Goal: Communication & Community: Share content

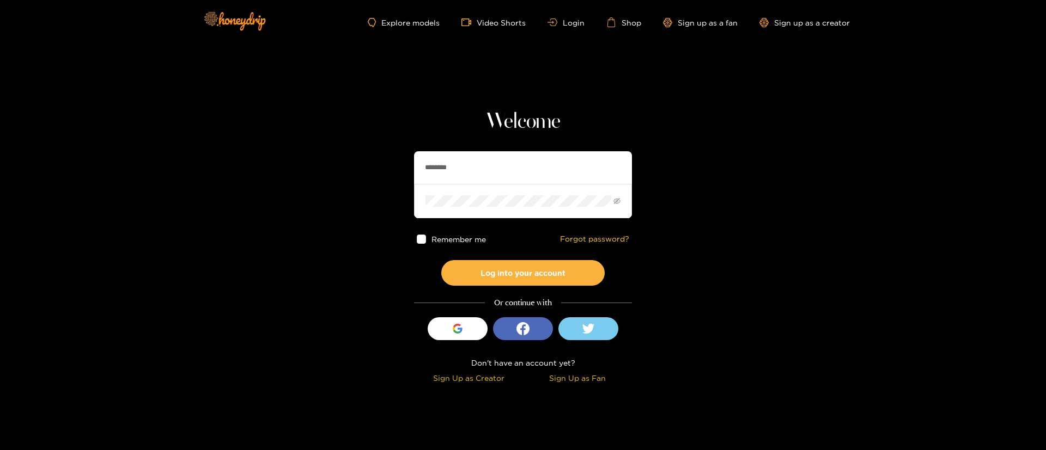
click at [514, 169] on input "********" at bounding box center [523, 167] width 218 height 33
paste input "*"
type input "*********"
click at [550, 276] on button "Log into your account" at bounding box center [522, 273] width 163 height 26
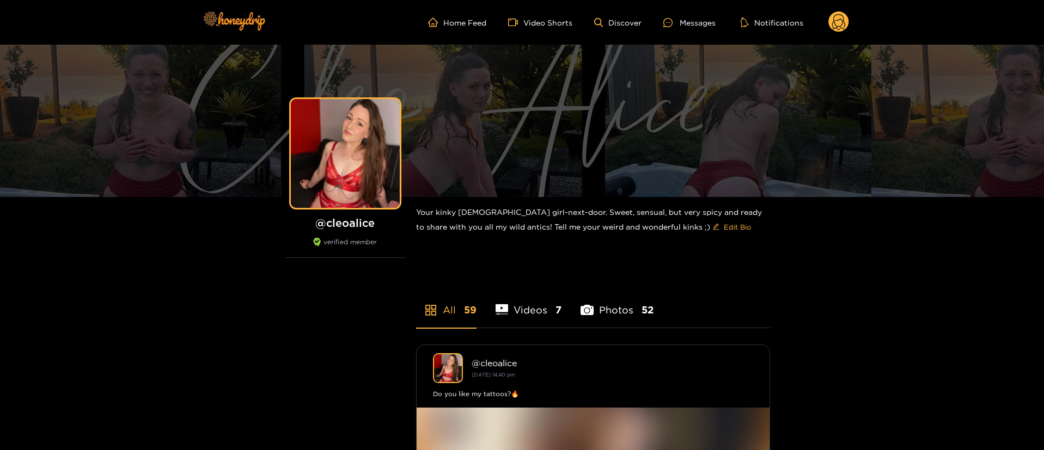
click at [840, 30] on circle at bounding box center [838, 21] width 21 height 21
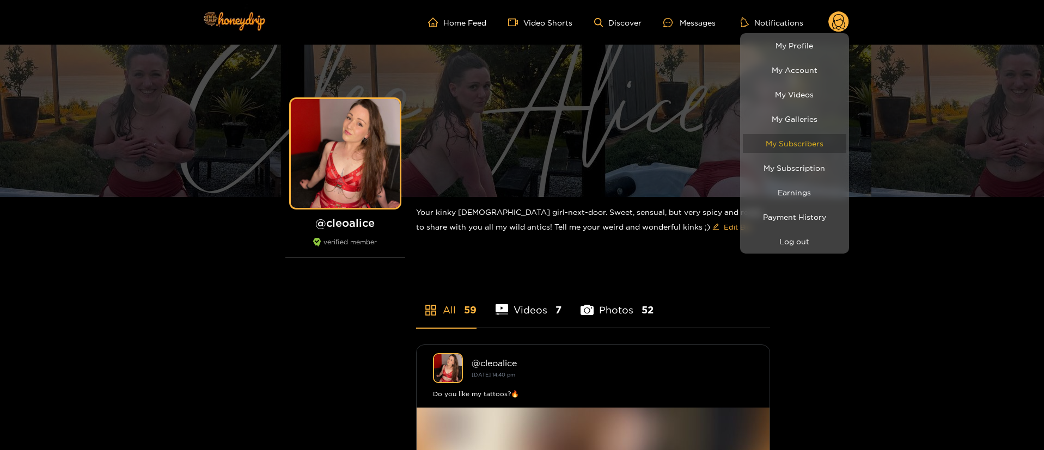
click at [790, 146] on link "My Subscribers" at bounding box center [794, 143] width 103 height 19
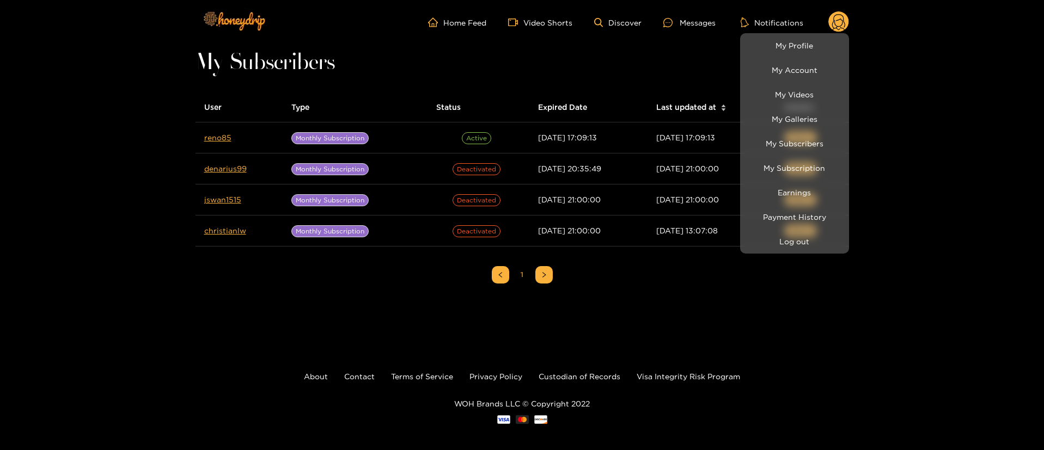
click at [217, 133] on div at bounding box center [522, 225] width 1044 height 450
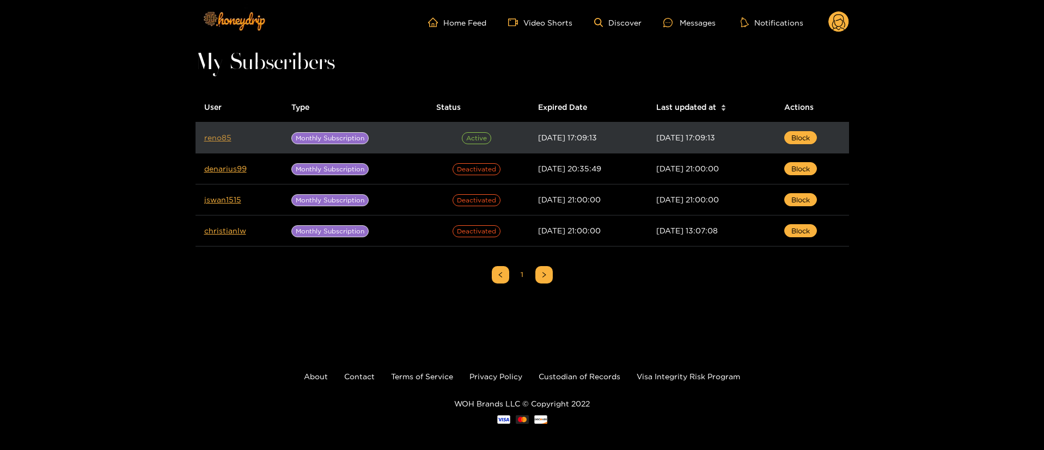
click at [217, 133] on link "reno85" at bounding box center [217, 137] width 27 height 8
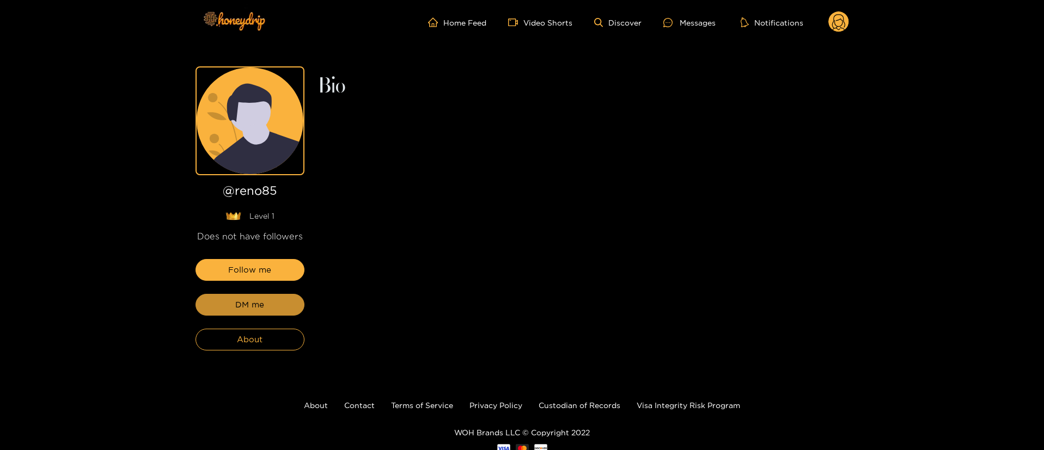
click at [283, 303] on button "DM me" at bounding box center [250, 305] width 109 height 22
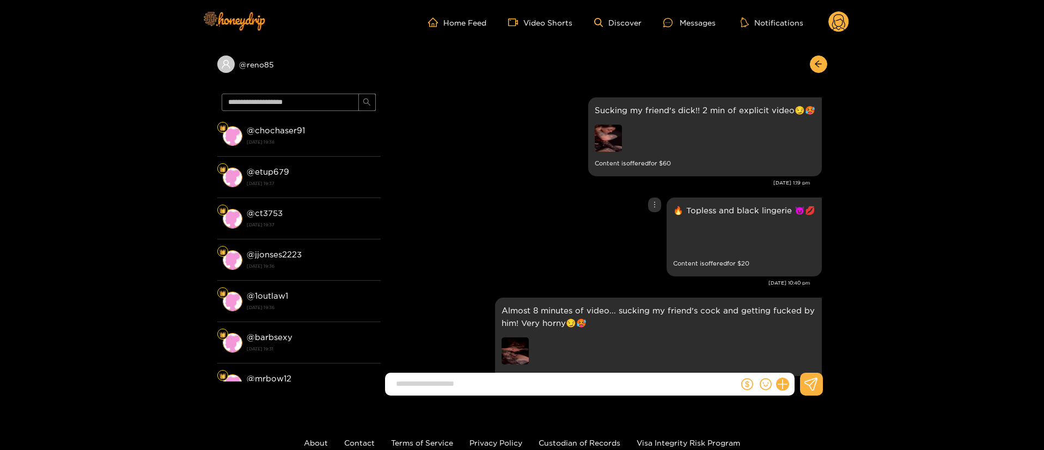
scroll to position [1998, 0]
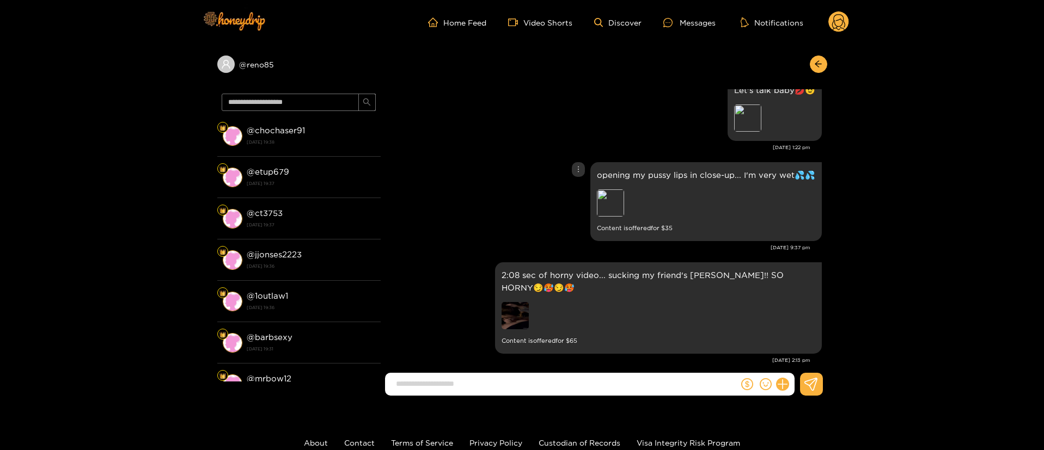
click at [523, 194] on div "opening my pussy lips in close-up... I'm very wet💦💦 Preview Content is offered …" at bounding box center [604, 202] width 436 height 84
click at [515, 163] on div "opening my pussy lips in close-up... I'm very wet💦💦 Preview Content is offered …" at bounding box center [604, 202] width 436 height 84
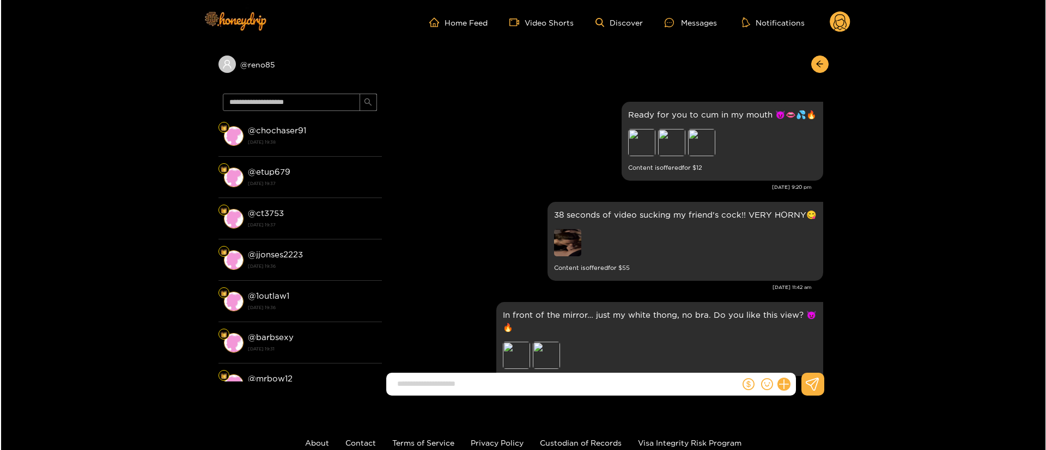
scroll to position [1426, 0]
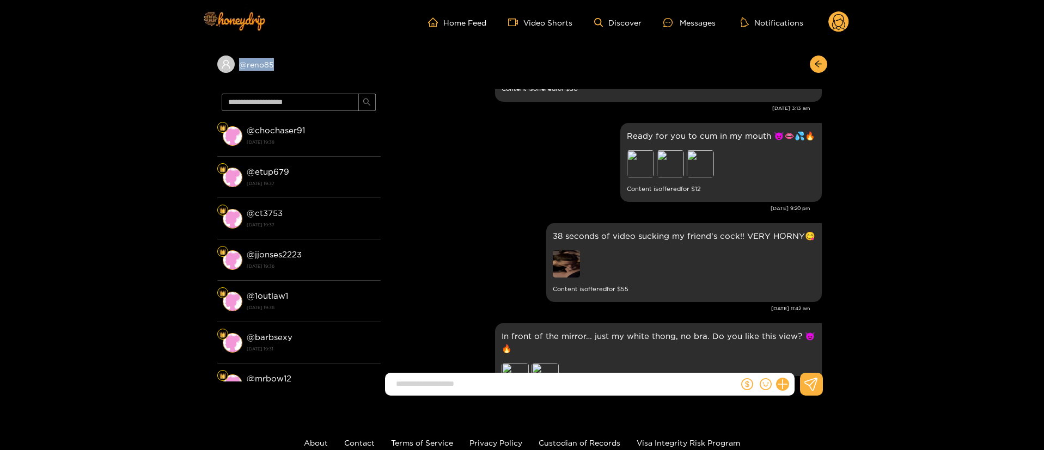
copy div "@ reno85"
drag, startPoint x: 295, startPoint y: 75, endPoint x: 287, endPoint y: 14, distance: 60.9
click at [201, 72] on div "@ reno85 @ chochaser91 [DATE] 19:38 @ etup679 [DATE] 19:37 @ ct3753 [DATE] 19:3…" at bounding box center [522, 225] width 1044 height 360
click at [466, 229] on div "38 seconds of video sucking my friend's cock!! VERY HORNY😋 Content is offered f…" at bounding box center [604, 263] width 436 height 84
click at [780, 388] on button at bounding box center [782, 384] width 19 height 19
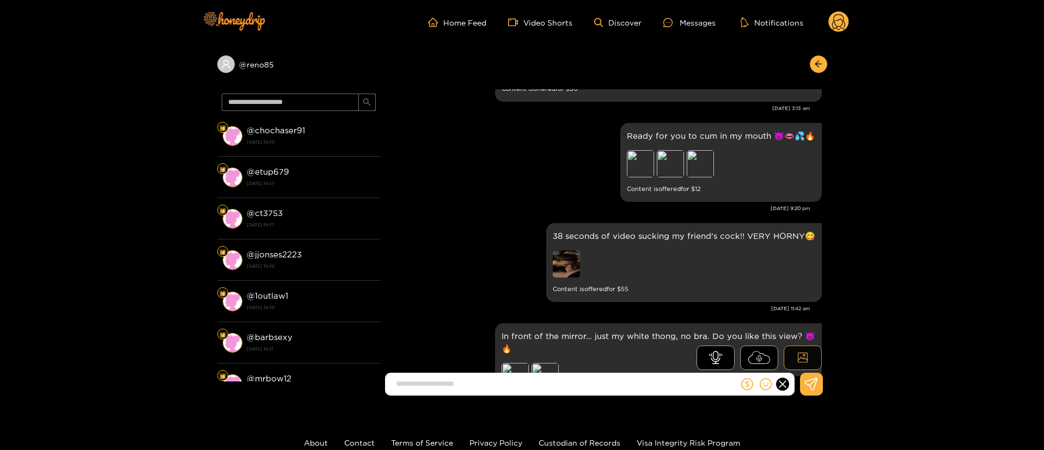
click at [814, 351] on button at bounding box center [803, 358] width 38 height 25
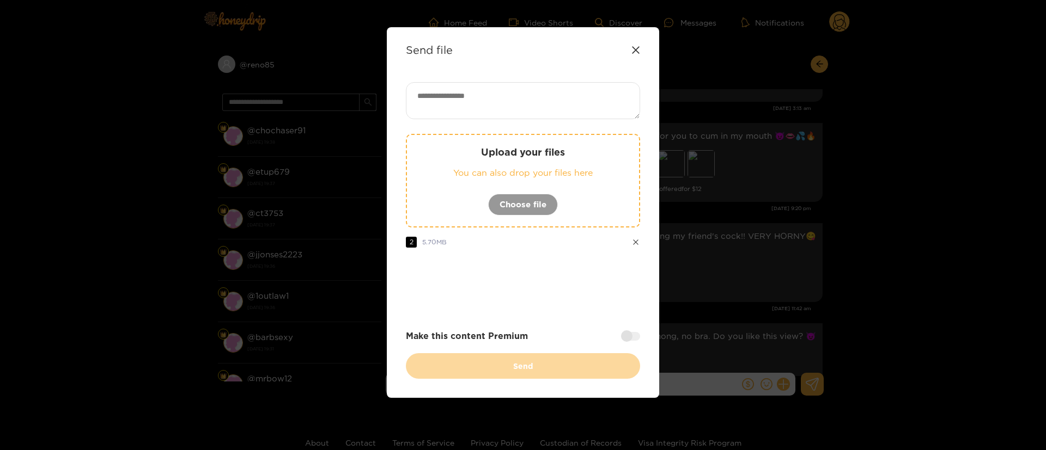
click at [619, 315] on div "Upload your files You can also drop your files here Choose file 2 5.70 MB Make …" at bounding box center [523, 230] width 234 height 297
click at [623, 342] on div "Make this content Premium" at bounding box center [523, 336] width 234 height 13
click at [627, 340] on div at bounding box center [630, 336] width 19 height 9
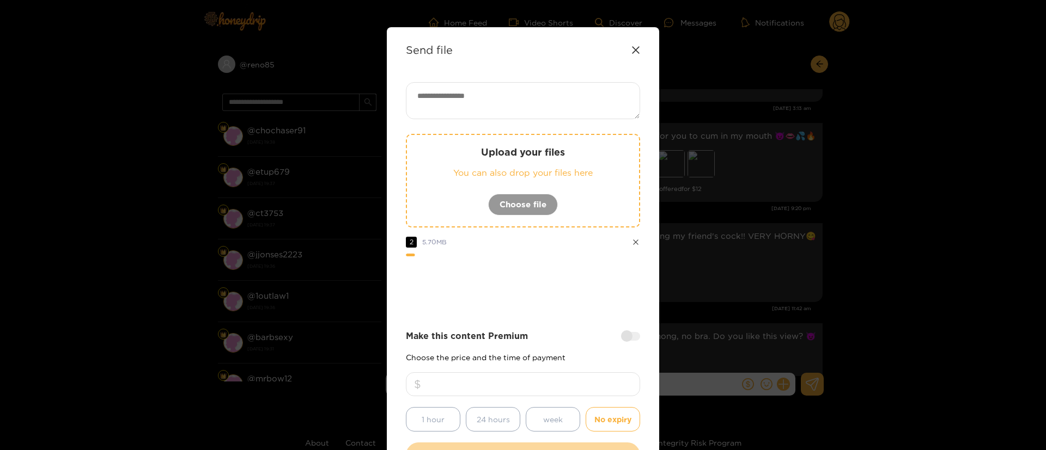
click at [558, 383] on input "number" at bounding box center [523, 385] width 234 height 24
click at [593, 109] on textarea at bounding box center [523, 100] width 234 height 37
paste textarea "**********"
type textarea "**********"
click at [541, 322] on div "**********" at bounding box center [523, 275] width 234 height 386
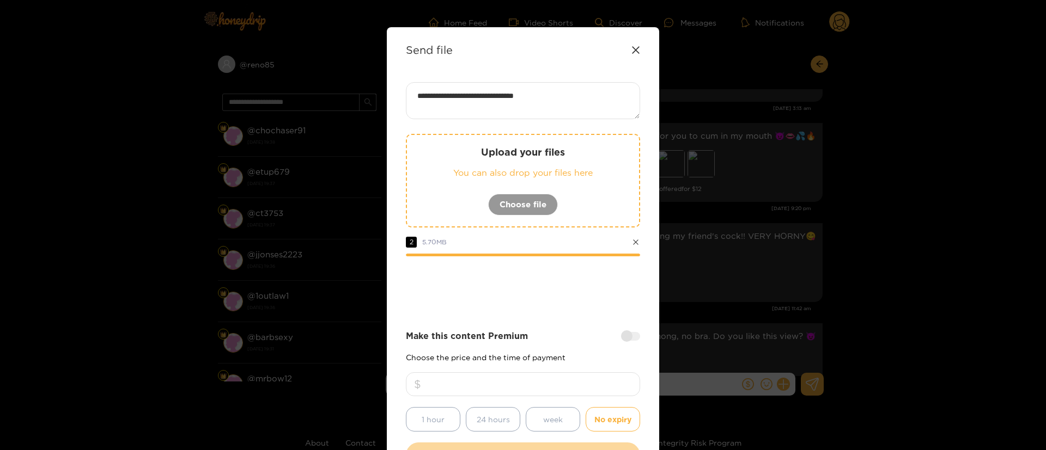
click at [526, 392] on input "number" at bounding box center [523, 385] width 234 height 24
type input "*"
click at [582, 341] on div "Make this content Premium" at bounding box center [523, 336] width 234 height 13
drag, startPoint x: 533, startPoint y: 392, endPoint x: 521, endPoint y: 392, distance: 12.5
click at [521, 392] on input "**" at bounding box center [523, 385] width 234 height 24
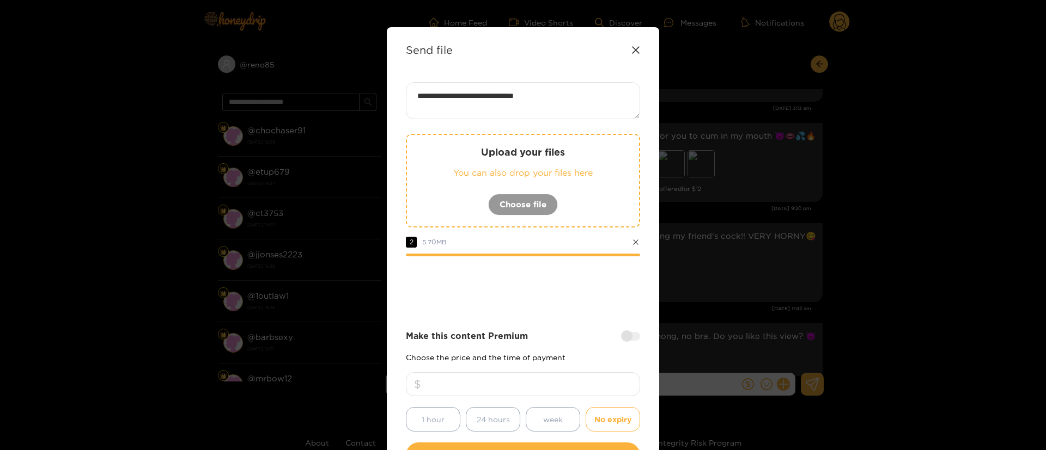
type input "**"
click at [521, 292] on div at bounding box center [523, 287] width 234 height 44
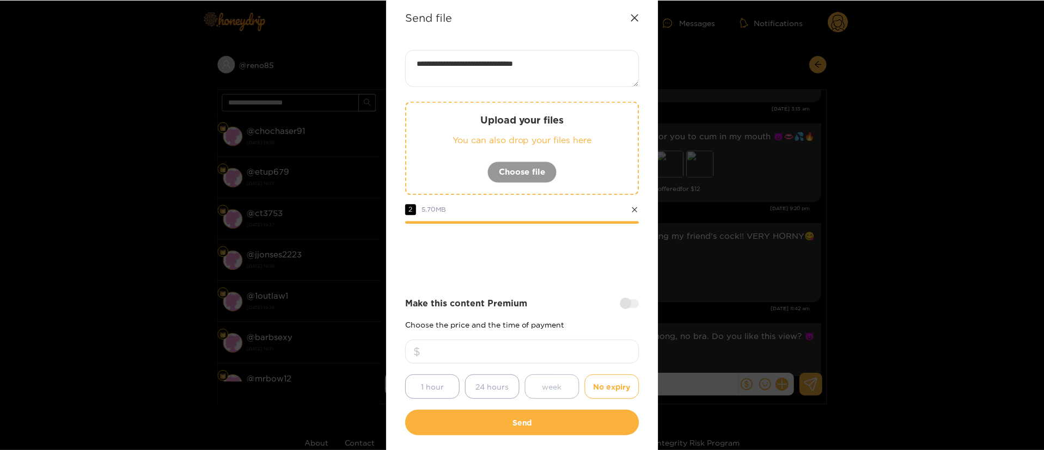
scroll to position [81, 0]
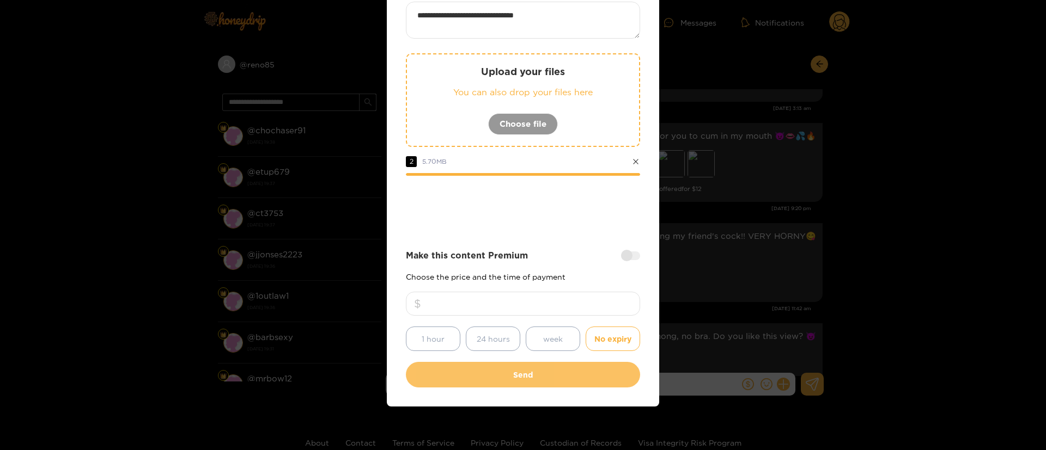
click at [521, 382] on button "Send" at bounding box center [523, 375] width 234 height 26
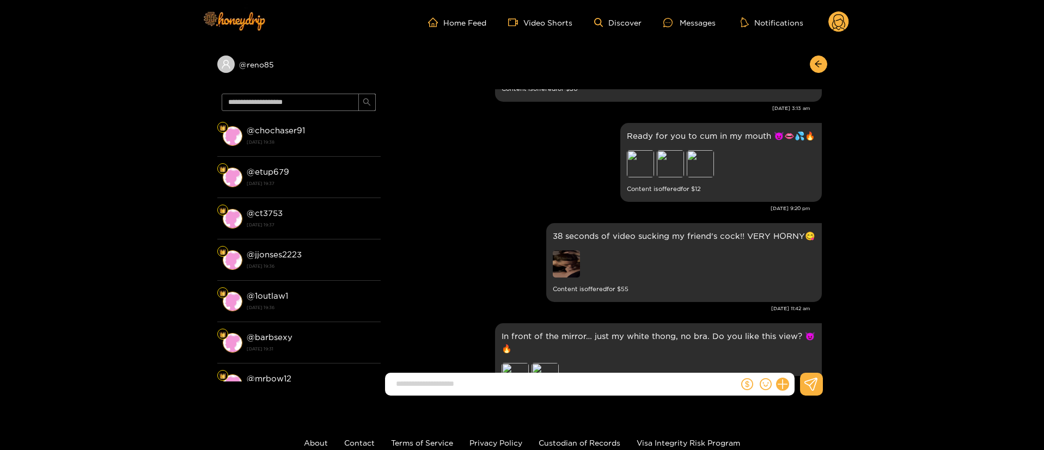
scroll to position [2098, 0]
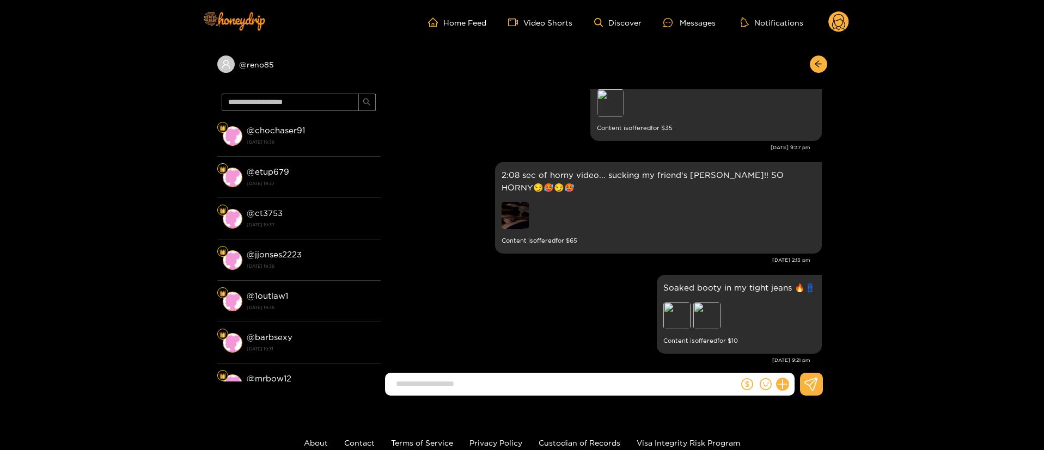
click at [847, 24] on circle at bounding box center [838, 21] width 21 height 21
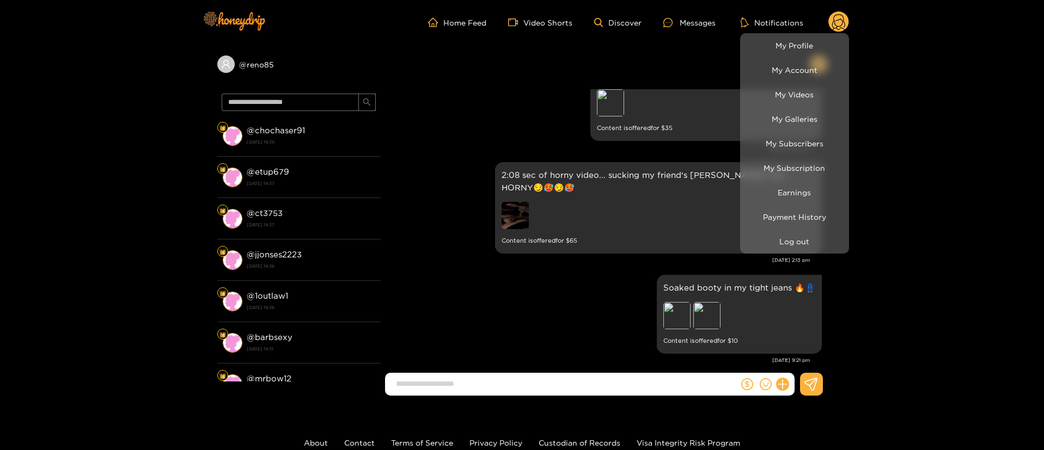
click at [844, 16] on div at bounding box center [522, 225] width 1044 height 450
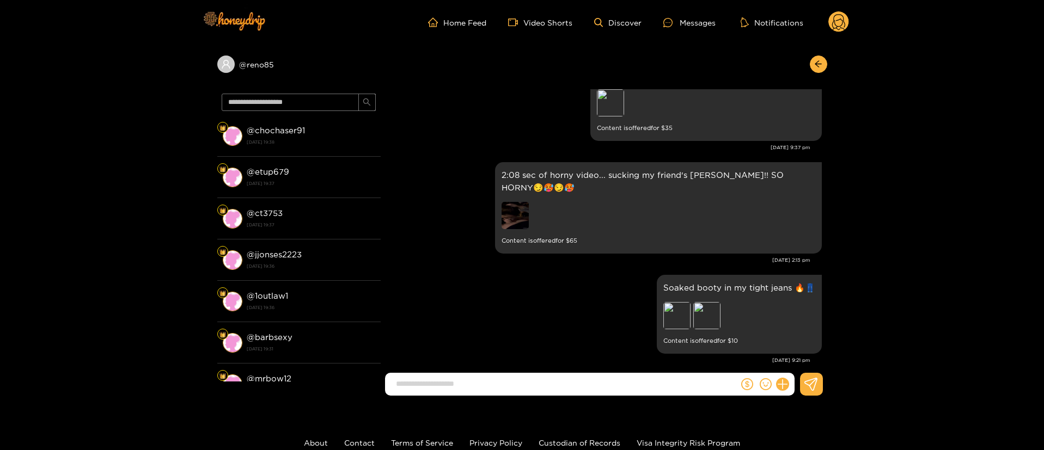
click at [842, 16] on circle at bounding box center [838, 21] width 21 height 21
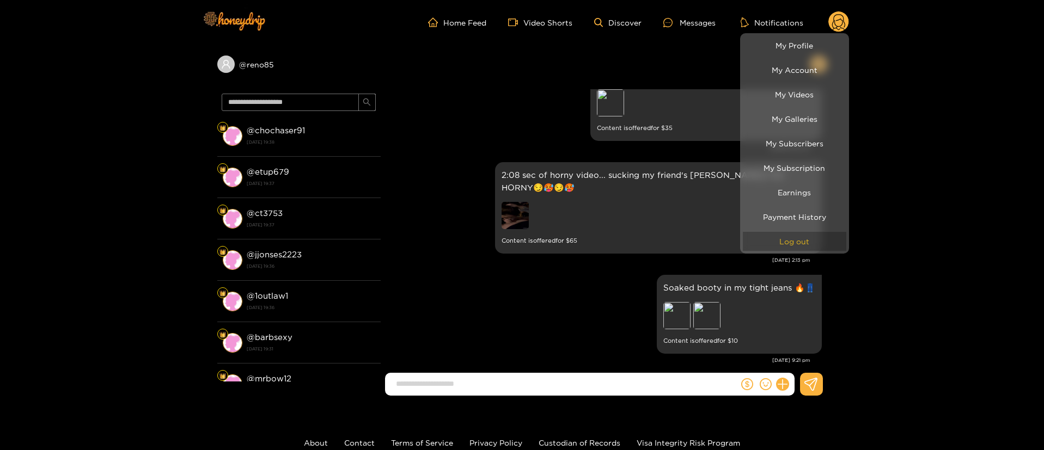
click at [796, 240] on button "Log out" at bounding box center [794, 241] width 103 height 19
